Goal: Task Accomplishment & Management: Manage account settings

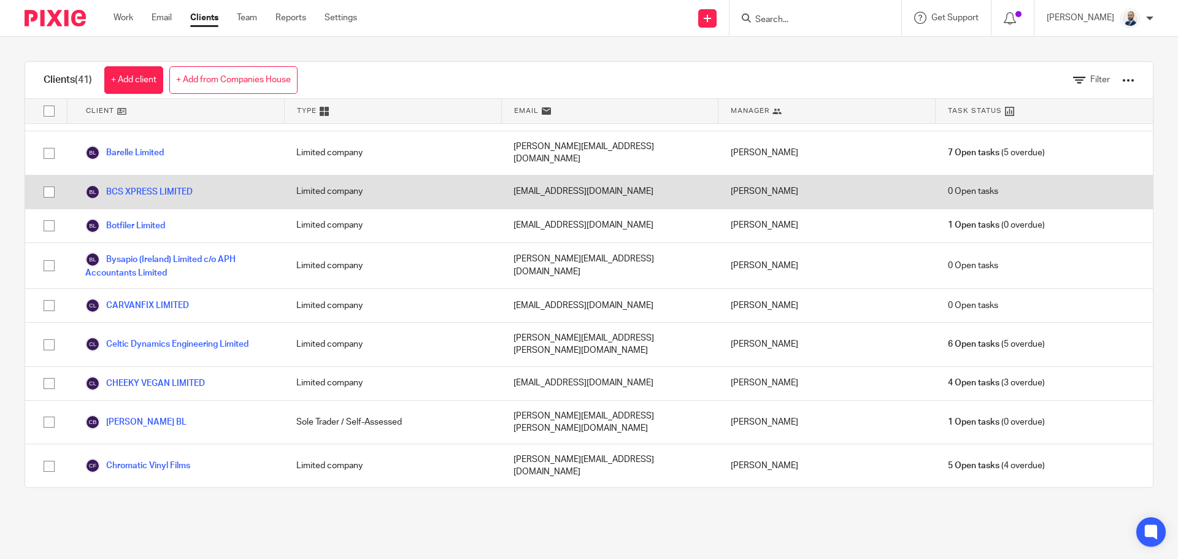
scroll to position [61, 0]
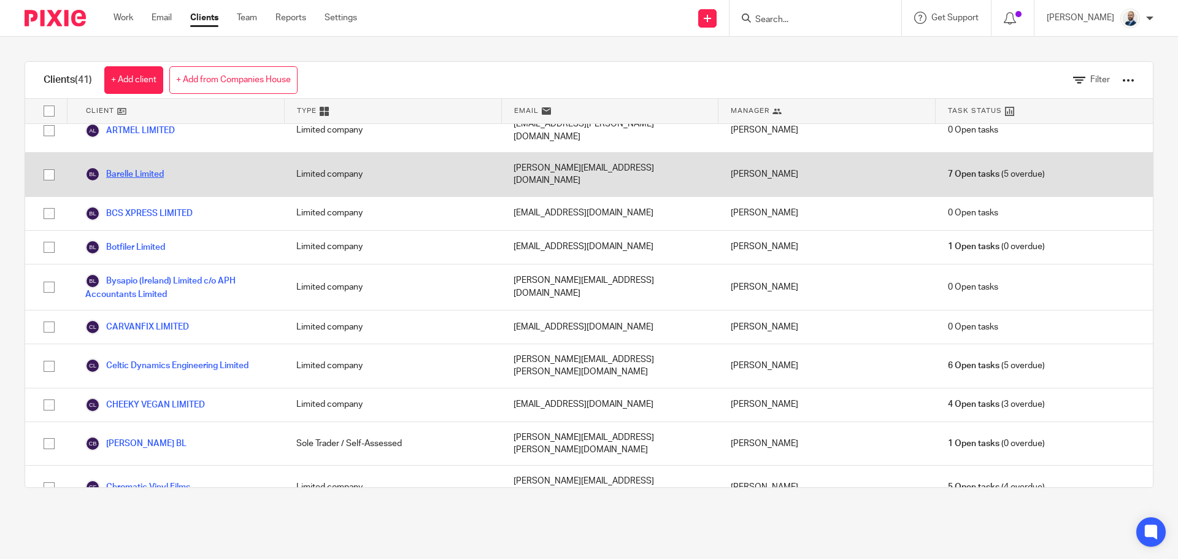
click at [153, 167] on link "Barelle Limited" at bounding box center [124, 174] width 79 height 15
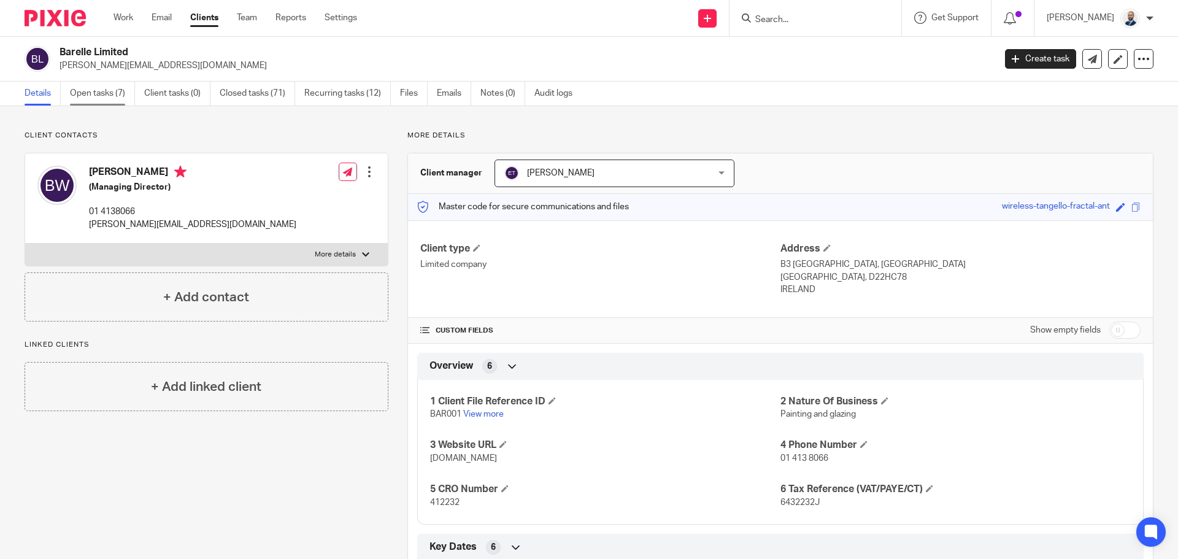
click at [128, 99] on link "Open tasks (7)" at bounding box center [102, 94] width 65 height 24
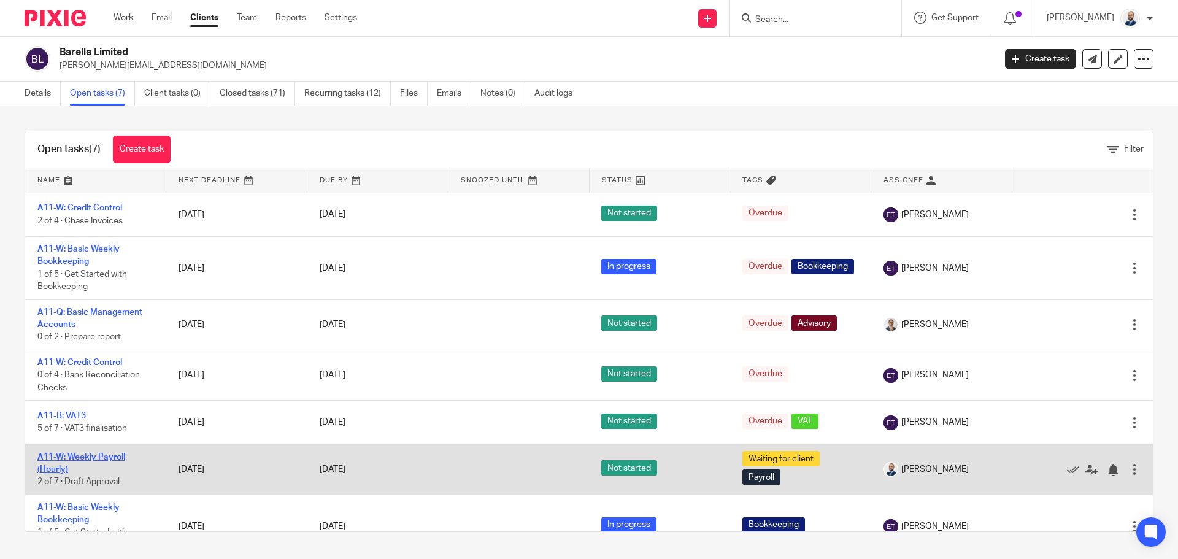
click at [73, 453] on link "A11-W: Weekly Payroll (Hourly)" at bounding box center [81, 463] width 88 height 21
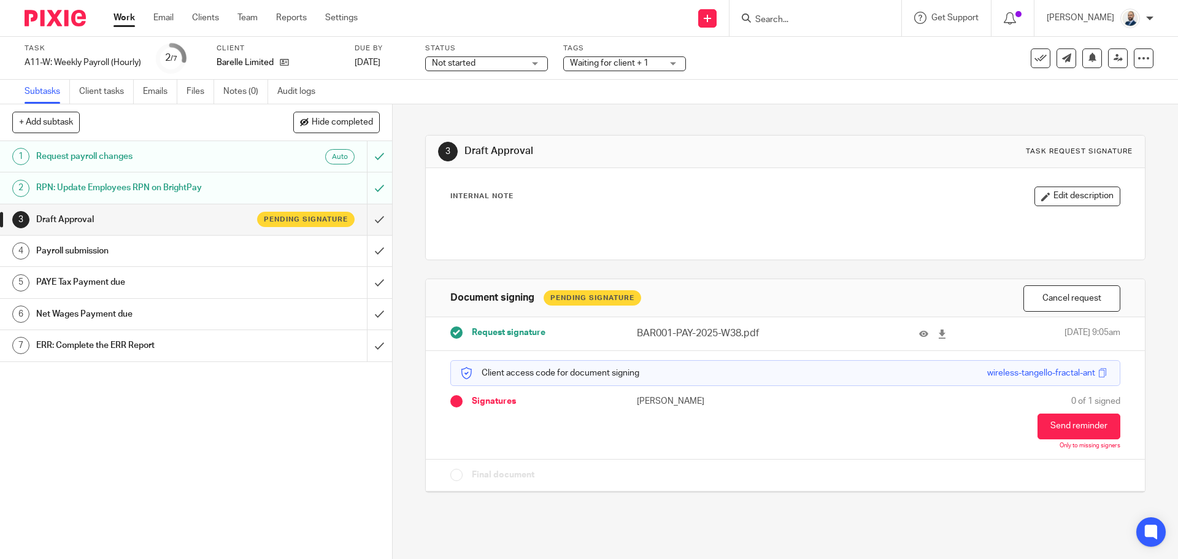
drag, startPoint x: 1137, startPoint y: 451, endPoint x: 1121, endPoint y: 451, distance: 15.3
click at [1136, 451] on div "3 Draft Approval Task request signature Internal Note Edit description Document…" at bounding box center [785, 331] width 785 height 455
click at [1091, 445] on p "Only to missing signers" at bounding box center [1090, 445] width 61 height 7
click at [1078, 420] on button "Send reminder" at bounding box center [1079, 427] width 83 height 26
click at [1075, 299] on button "Cancel request" at bounding box center [1072, 298] width 97 height 26
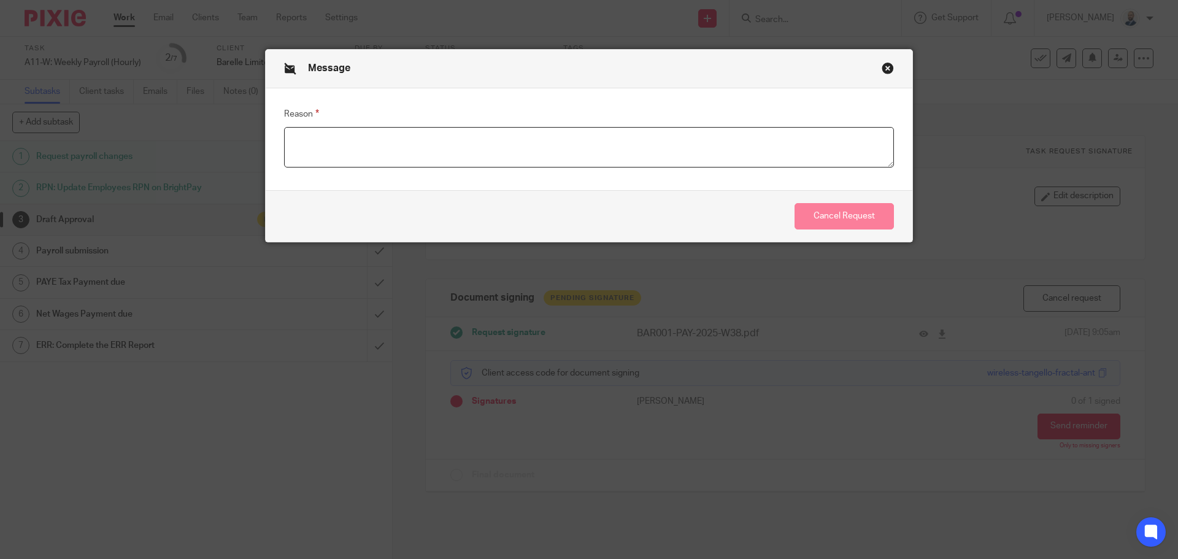
click at [711, 145] on textarea "Reason" at bounding box center [589, 147] width 610 height 41
type textarea "."
click at [859, 219] on button "Cancel Request" at bounding box center [844, 216] width 99 height 26
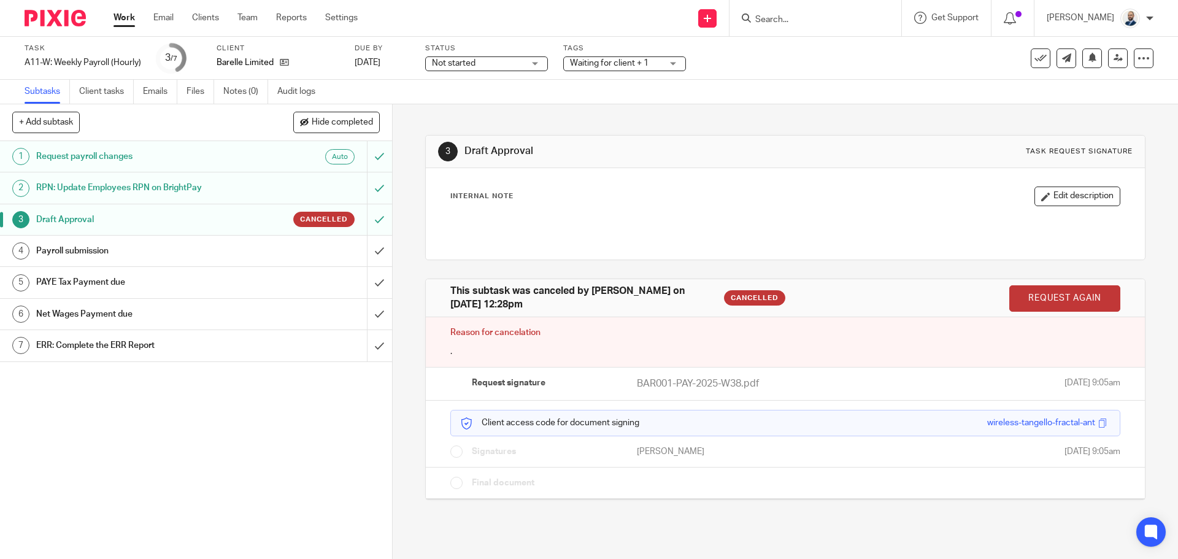
click at [755, 381] on p "BAR001-PAY-2025-W38.pdf" at bounding box center [729, 384] width 185 height 14
click at [1082, 296] on link "Request again" at bounding box center [1064, 298] width 111 height 26
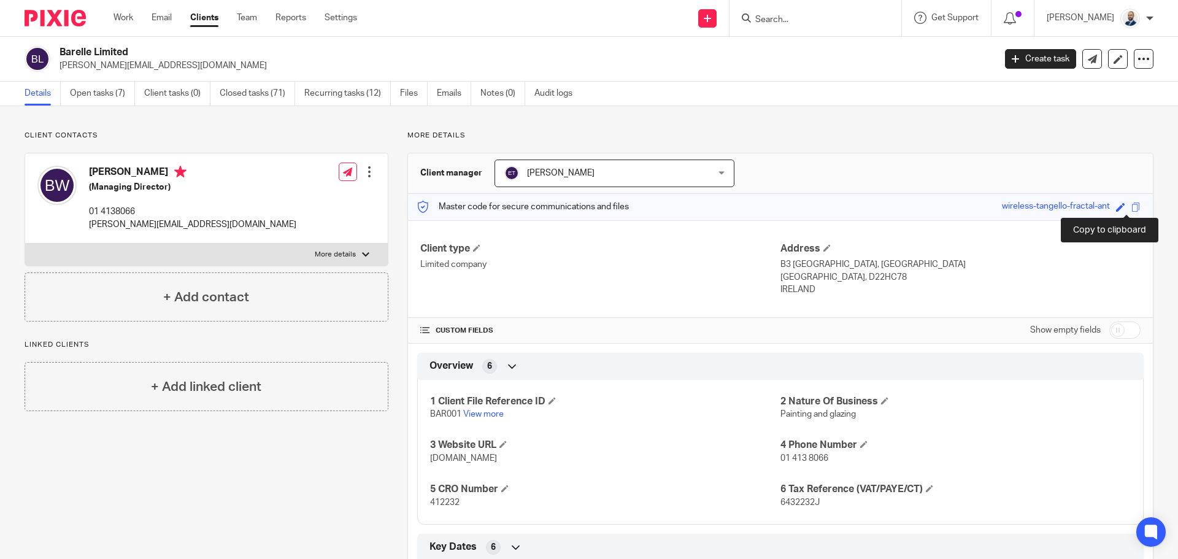
click at [1132, 205] on span at bounding box center [1136, 207] width 9 height 9
click at [414, 87] on link "Files" at bounding box center [414, 94] width 28 height 24
click at [404, 100] on link "Files" at bounding box center [414, 94] width 28 height 24
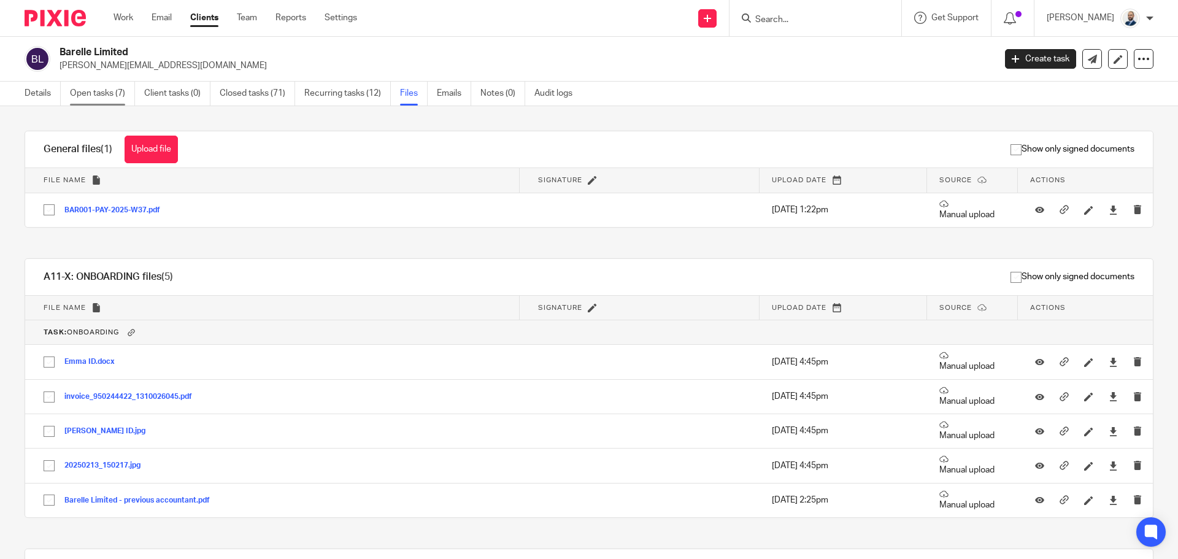
click at [123, 99] on link "Open tasks (7)" at bounding box center [102, 94] width 65 height 24
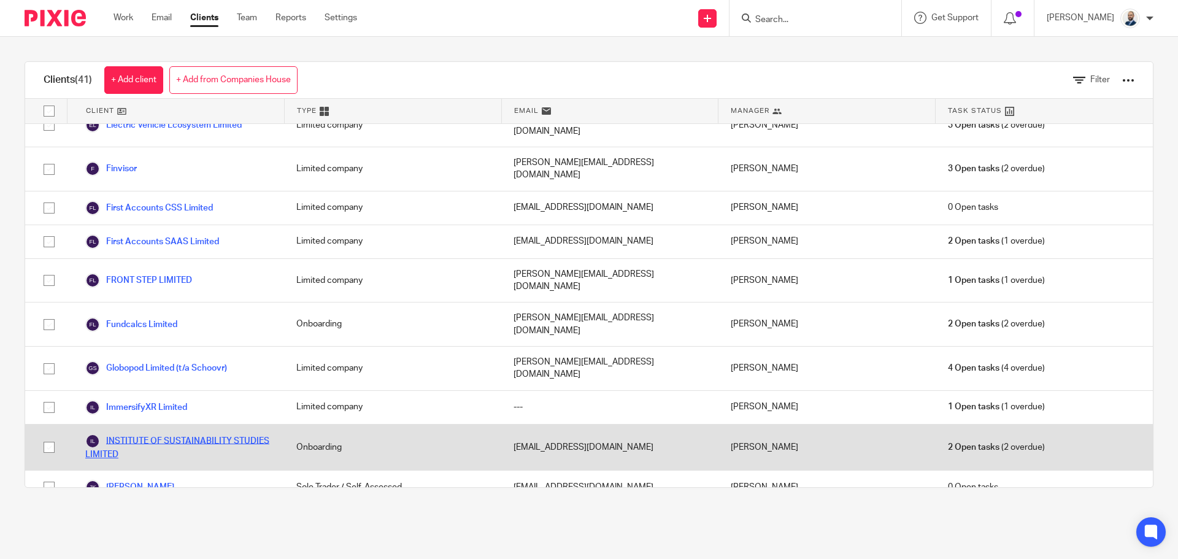
scroll to position [614, 0]
click at [176, 433] on link "INSTITUTE OF SUSTAINABILITY STUDIES LIMITED" at bounding box center [178, 446] width 187 height 27
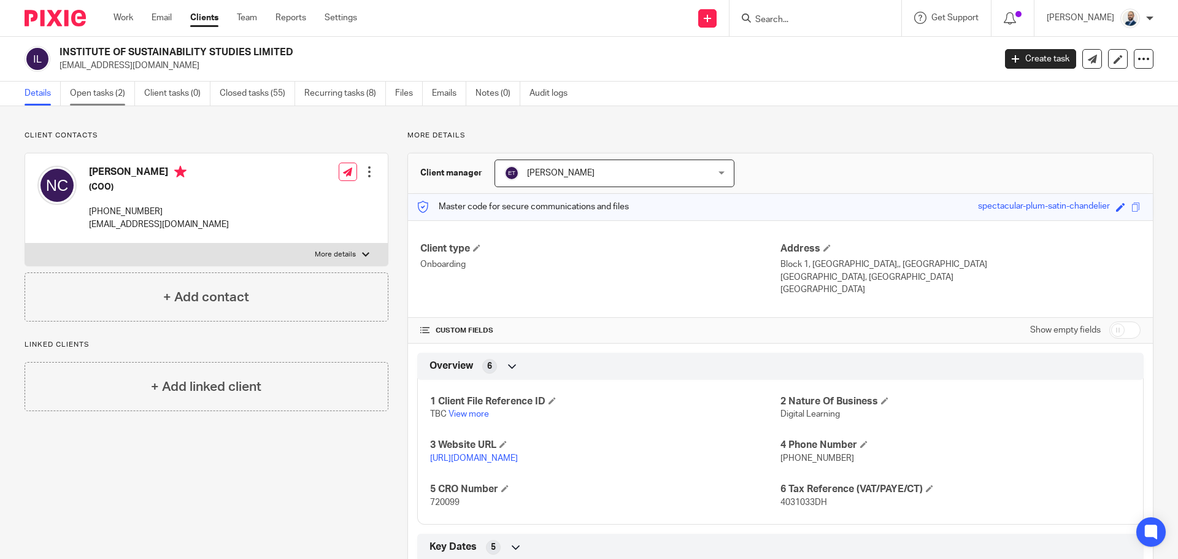
click at [123, 101] on link "Open tasks (2)" at bounding box center [102, 94] width 65 height 24
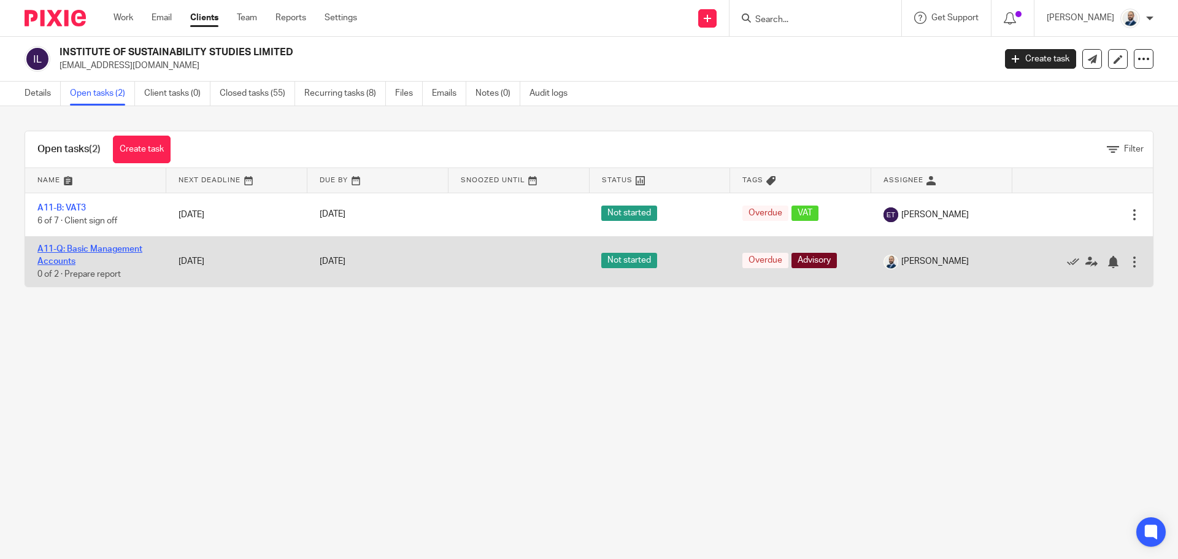
click at [112, 249] on link "A11-Q: Basic Management Accounts" at bounding box center [89, 255] width 105 height 21
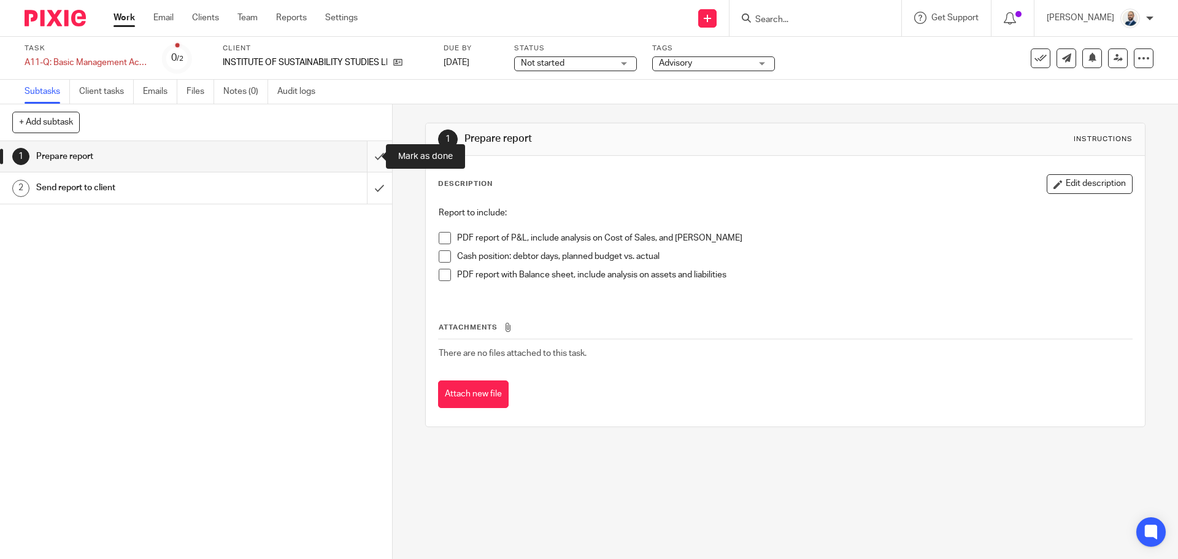
click at [369, 164] on input "submit" at bounding box center [196, 156] width 392 height 31
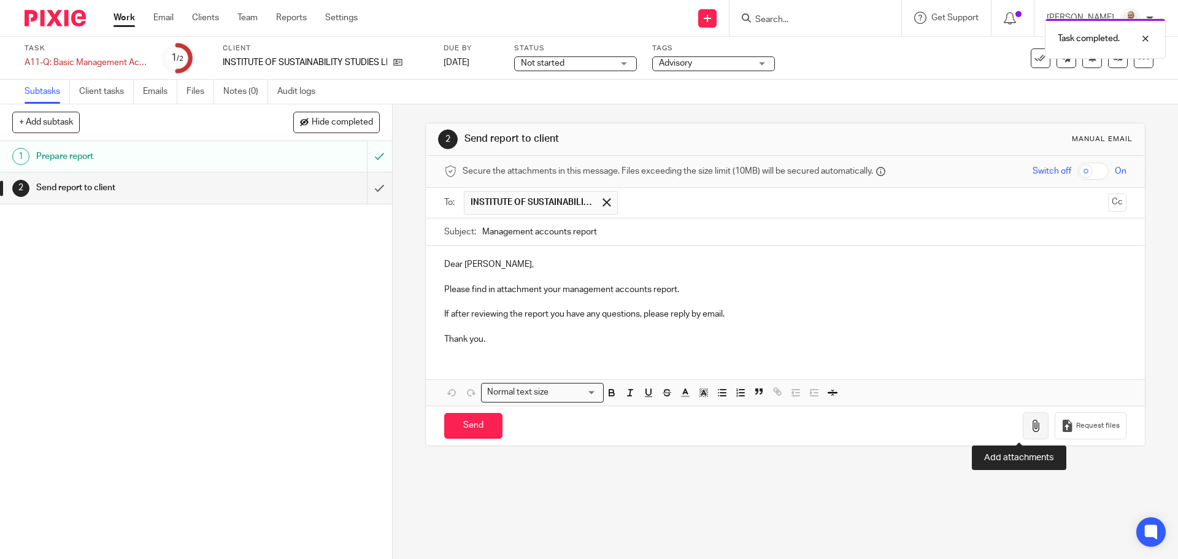
click at [1030, 432] on icon "button" at bounding box center [1036, 426] width 12 height 12
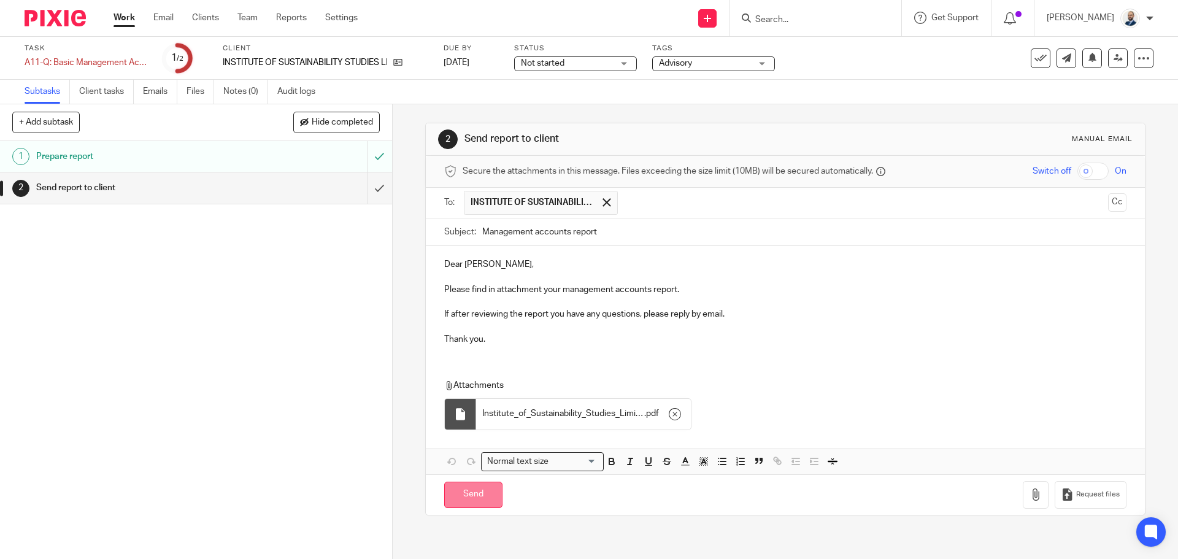
click at [476, 498] on input "Send" at bounding box center [473, 495] width 58 height 26
type input "Sent"
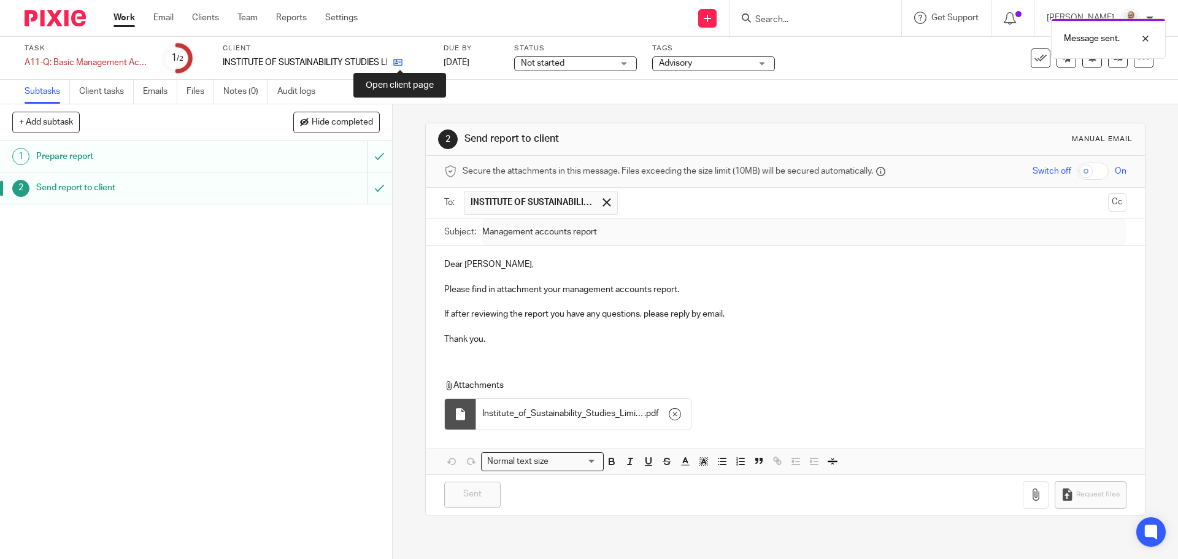
click at [399, 64] on icon at bounding box center [397, 62] width 9 height 9
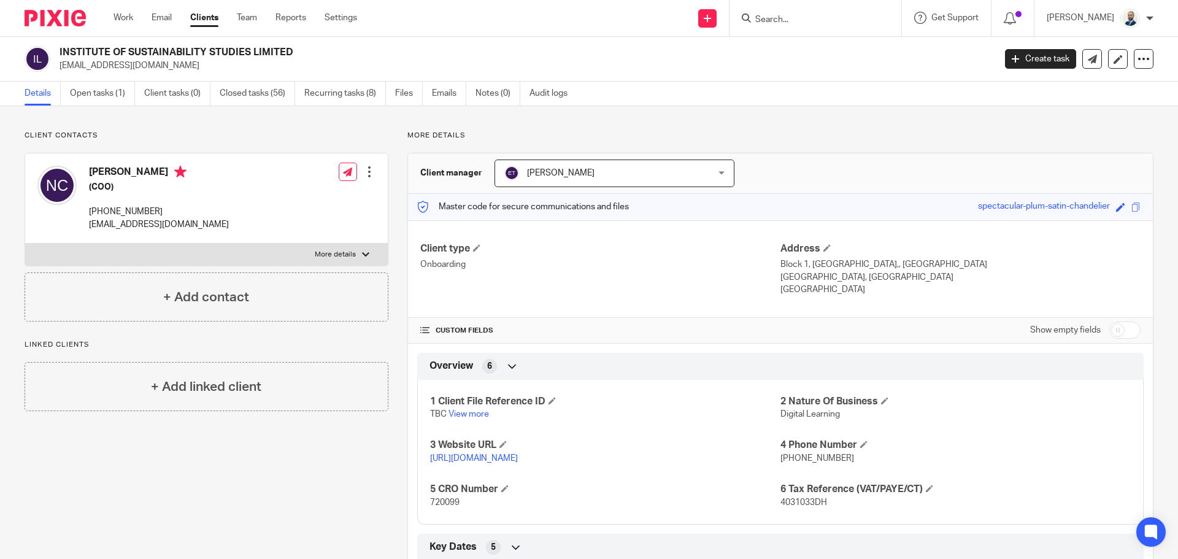
click at [84, 102] on link "Open tasks (1)" at bounding box center [102, 94] width 65 height 24
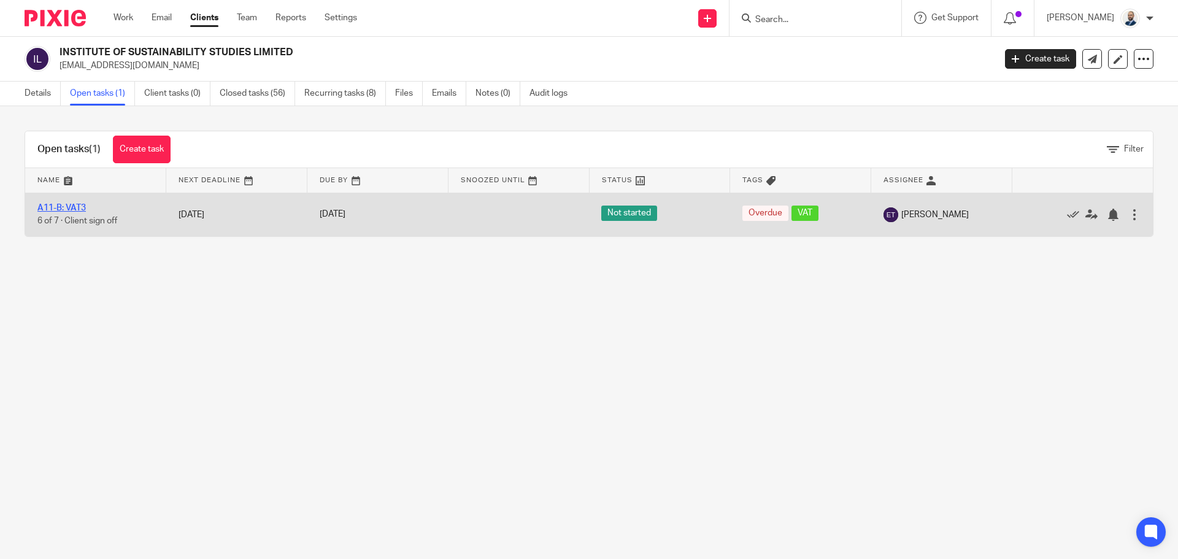
click at [64, 208] on link "A11-B: VAT3" at bounding box center [61, 208] width 48 height 9
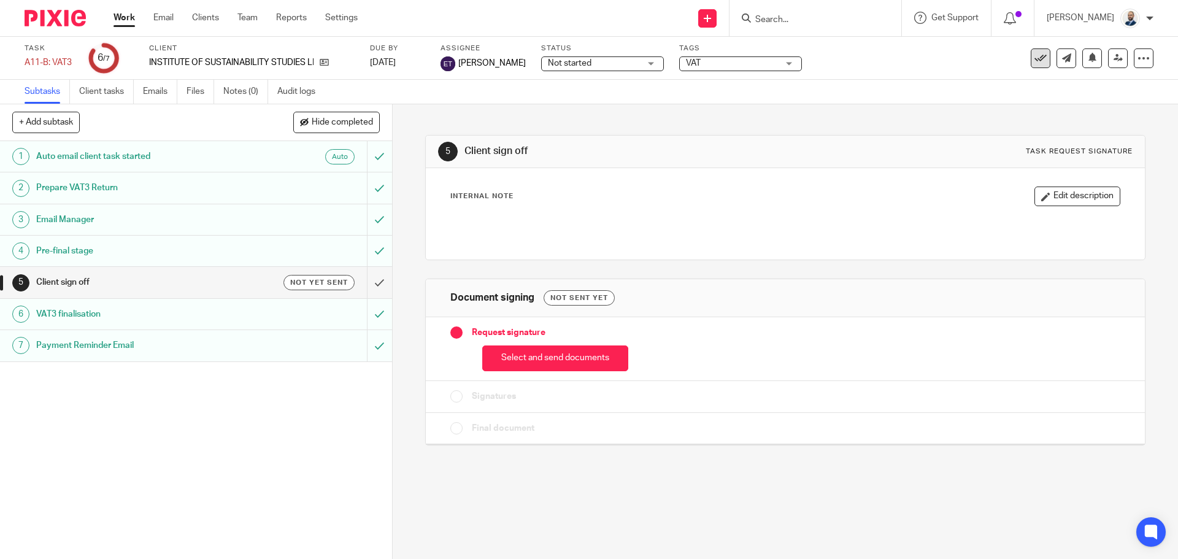
click at [1035, 58] on icon at bounding box center [1041, 58] width 12 height 12
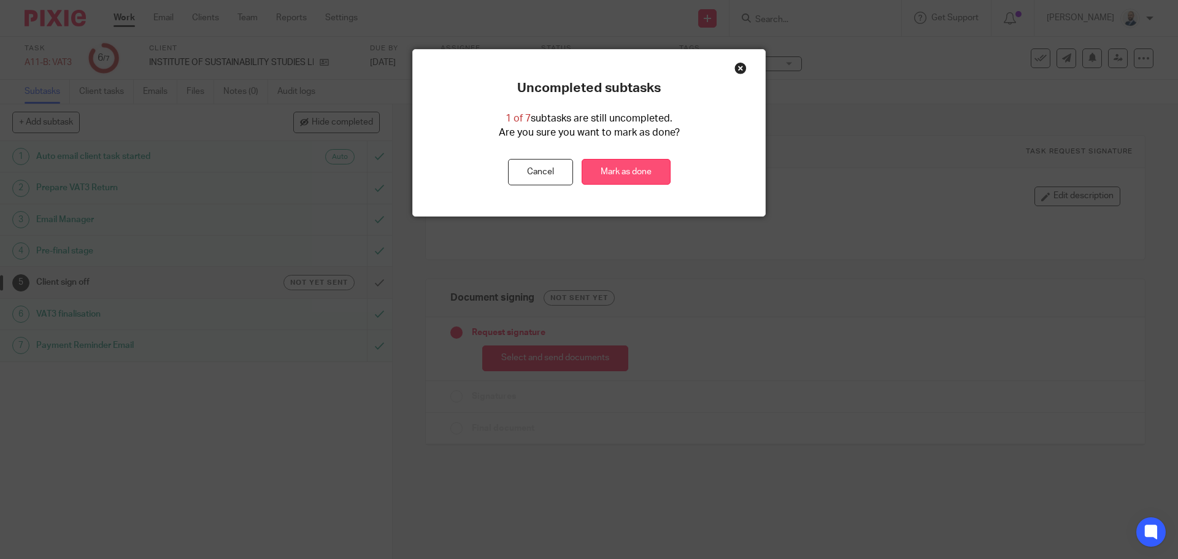
click at [644, 168] on link "Mark as done" at bounding box center [626, 172] width 89 height 26
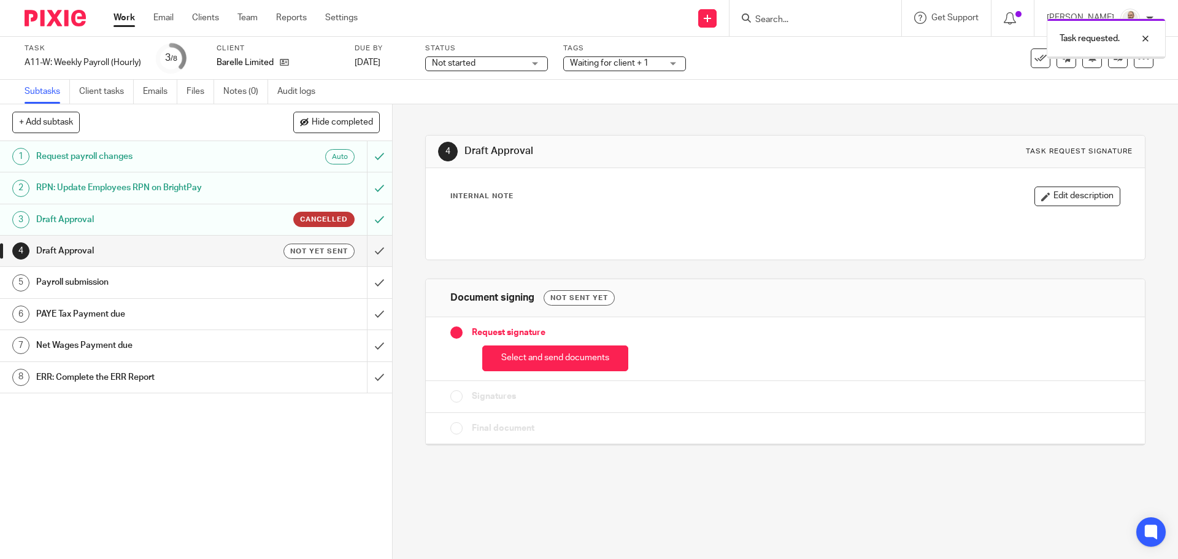
click at [546, 357] on button "Select and send documents" at bounding box center [555, 358] width 146 height 26
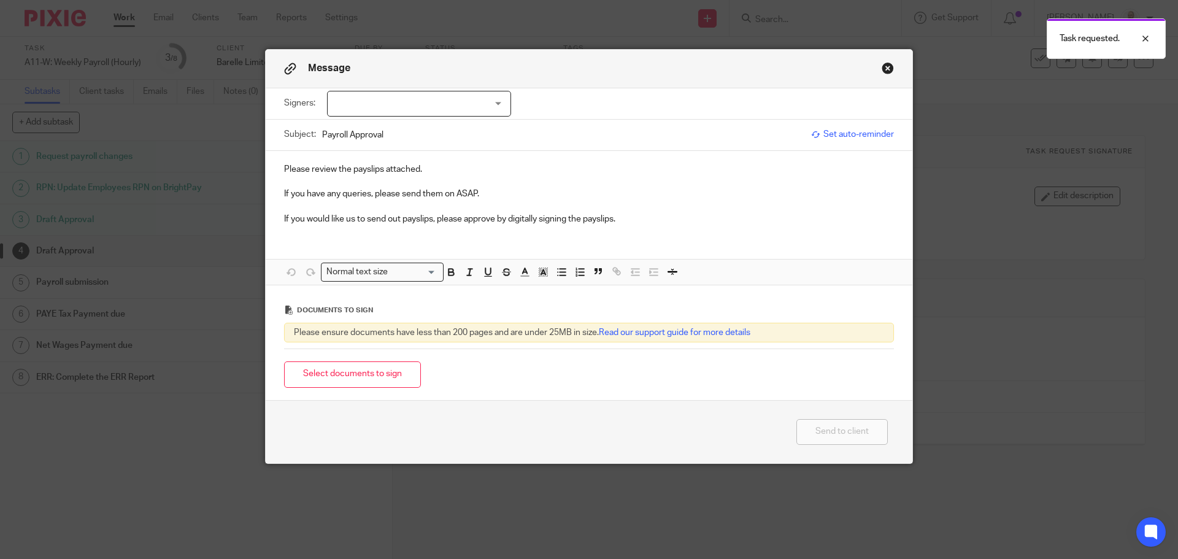
click at [478, 103] on div at bounding box center [419, 104] width 184 height 26
click at [430, 134] on li "[PERSON_NAME]" at bounding box center [414, 129] width 183 height 25
checkbox input "true"
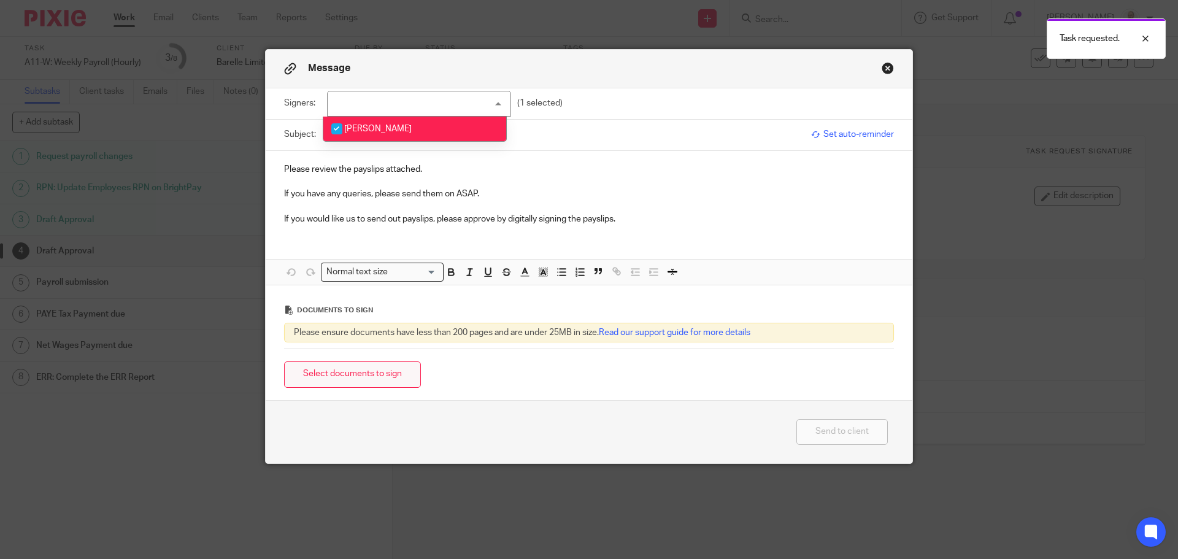
click at [382, 379] on button "Select documents to sign" at bounding box center [352, 374] width 137 height 26
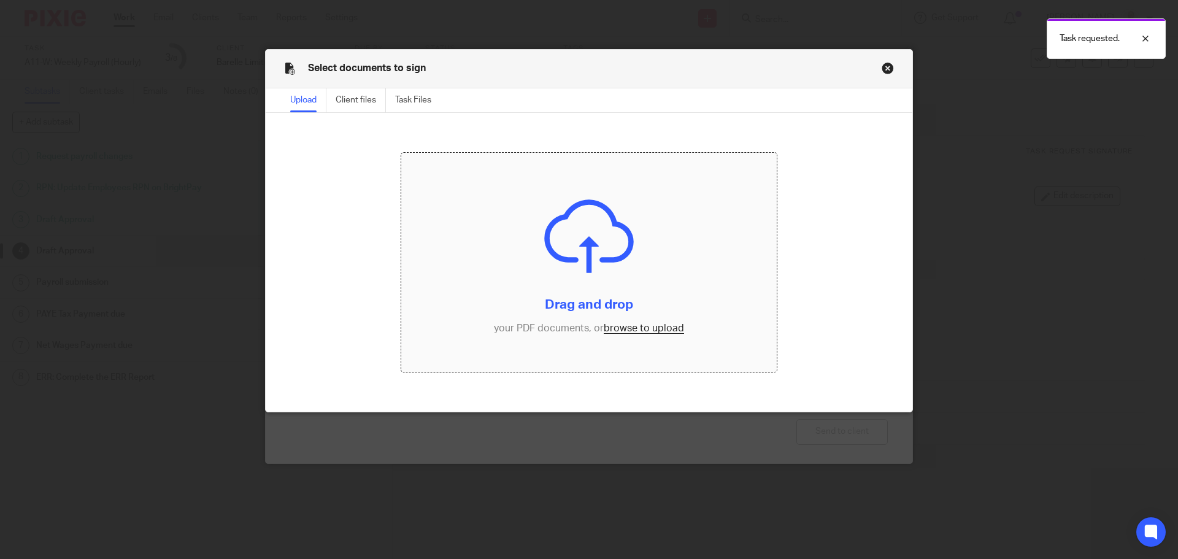
click at [658, 330] on input "file" at bounding box center [589, 263] width 376 height 220
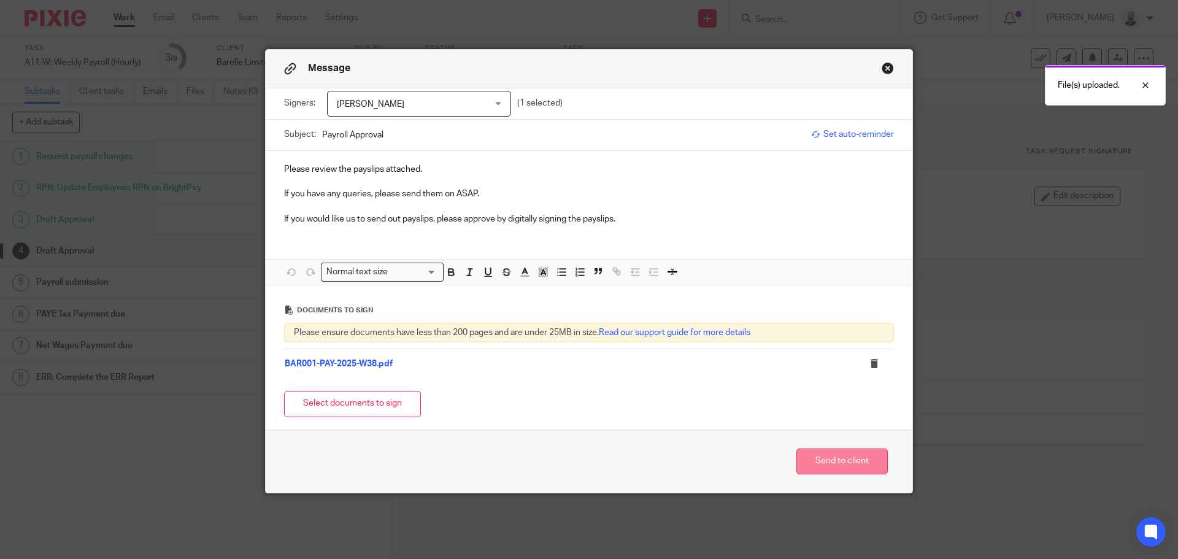
click at [826, 469] on button "Send to client" at bounding box center [842, 462] width 91 height 26
